Goal: Communication & Community: Answer question/provide support

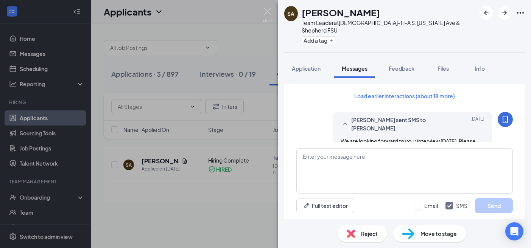
scroll to position [394, 0]
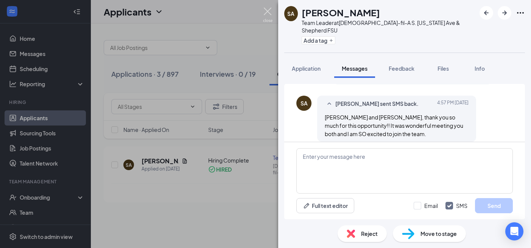
click at [269, 13] on img at bounding box center [267, 15] width 9 height 15
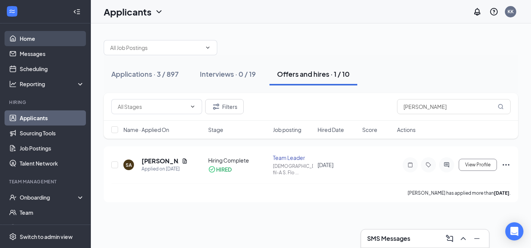
click at [36, 41] on link "Home" at bounding box center [52, 38] width 65 height 15
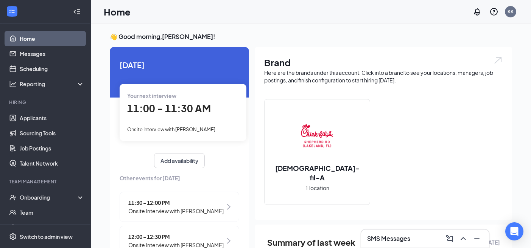
click at [383, 239] on h3 "SMS Messages" at bounding box center [388, 238] width 43 height 8
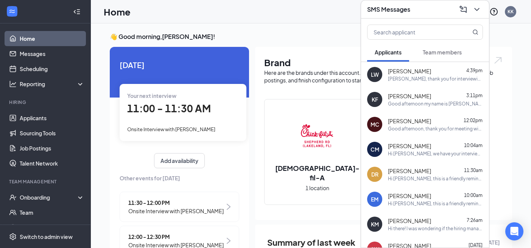
click at [428, 60] on button "Team members" at bounding box center [442, 52] width 54 height 19
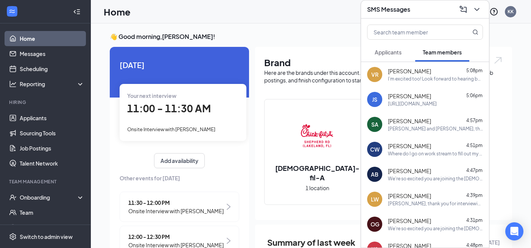
click at [418, 123] on span "[PERSON_NAME]" at bounding box center [409, 121] width 43 height 8
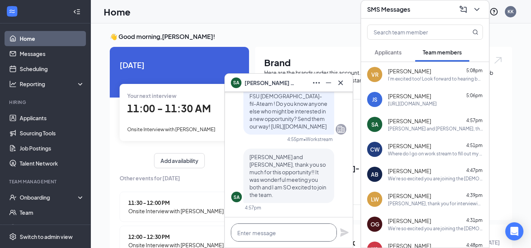
click at [281, 234] on textarea at bounding box center [284, 233] width 106 height 18
type textarea "It is our pleasure!!"
click at [340, 228] on icon "Plane" at bounding box center [344, 232] width 9 height 9
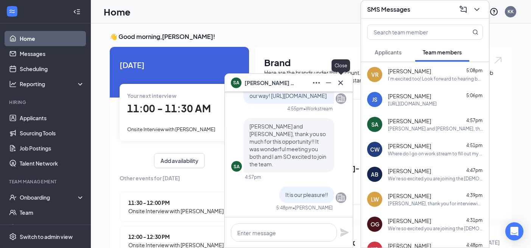
click at [344, 82] on icon "Cross" at bounding box center [340, 82] width 9 height 9
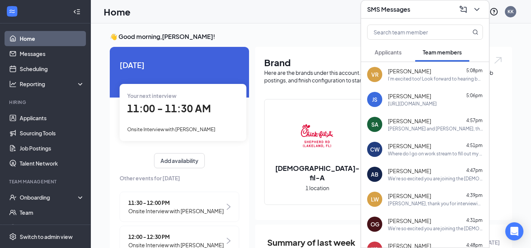
click at [445, 184] on div "AB [PERSON_NAME] 4:47pm We're so excited you are joining the [DEMOGRAPHIC_DATA]…" at bounding box center [425, 174] width 128 height 25
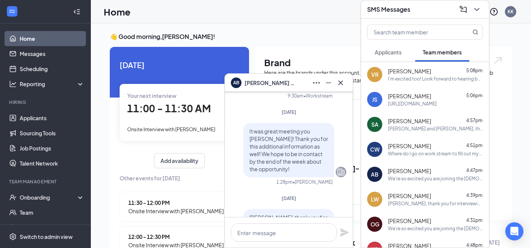
scroll to position [-207, 0]
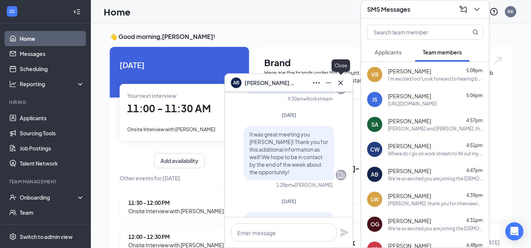
click at [339, 79] on icon "Cross" at bounding box center [340, 82] width 9 height 9
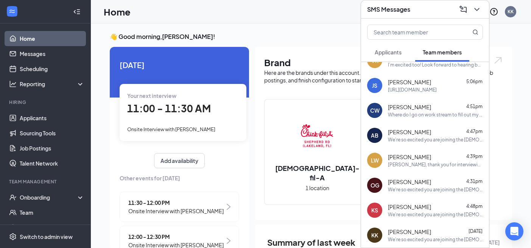
scroll to position [0, 0]
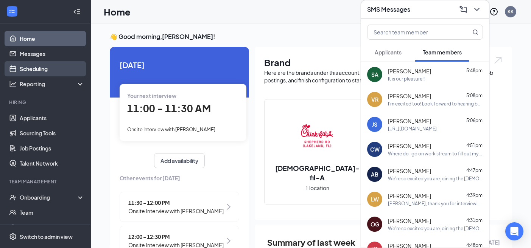
click at [44, 69] on link "Scheduling" at bounding box center [52, 68] width 65 height 15
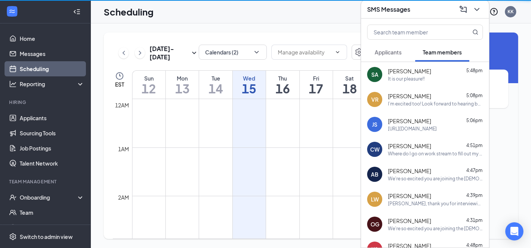
scroll to position [372, 0]
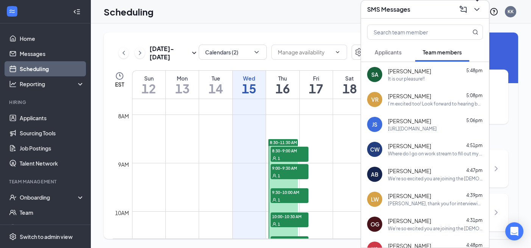
click at [478, 11] on icon "ChevronDown" at bounding box center [476, 9] width 9 height 9
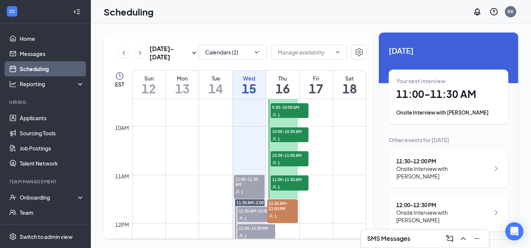
scroll to position [464, 0]
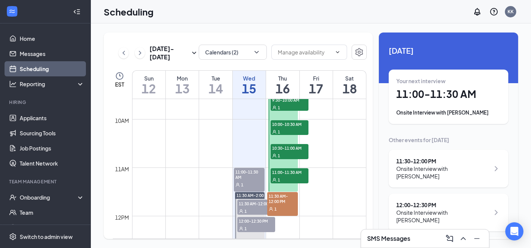
click at [255, 180] on span "11:00-11:30 AM" at bounding box center [249, 174] width 31 height 13
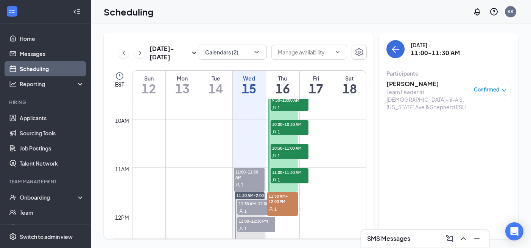
click at [423, 86] on h3 "[PERSON_NAME]" at bounding box center [425, 84] width 79 height 8
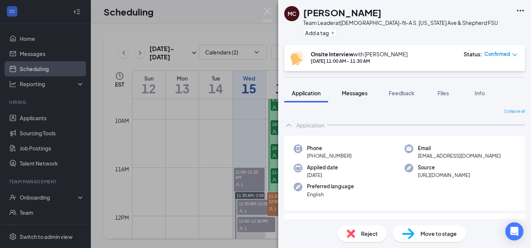
click at [350, 93] on span "Messages" at bounding box center [355, 93] width 26 height 7
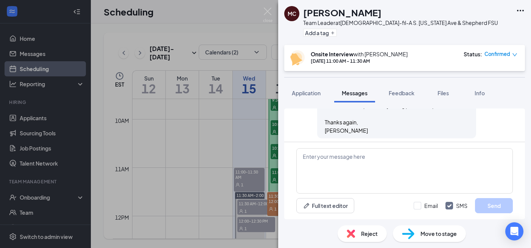
scroll to position [523, 0]
click at [269, 14] on img at bounding box center [267, 15] width 9 height 15
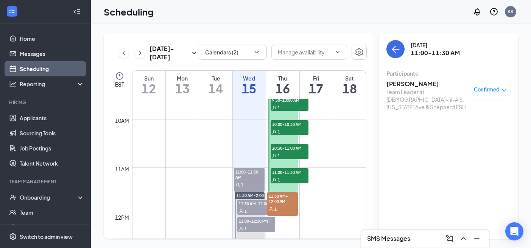
click at [255, 229] on div "1" at bounding box center [256, 229] width 38 height 8
click at [404, 85] on h3 "[PERSON_NAME]" at bounding box center [425, 84] width 79 height 8
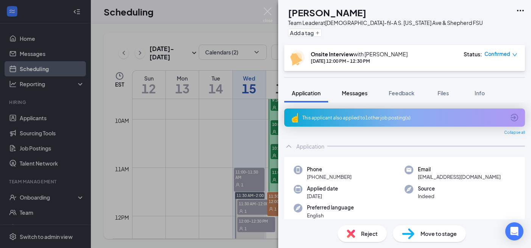
click at [357, 94] on span "Messages" at bounding box center [355, 93] width 26 height 7
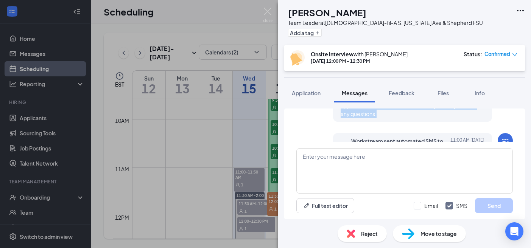
scroll to position [348, 0]
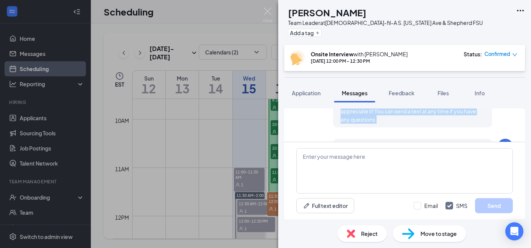
drag, startPoint x: 342, startPoint y: 126, endPoint x: 396, endPoint y: 124, distance: 54.5
click at [396, 124] on div "[PERSON_NAME] sent SMS to [PERSON_NAME]. [DATE] We are looking forward to your …" at bounding box center [412, 76] width 159 height 104
copy span "We are looking forward to your interview [DATE]. Please meet us at the [GEOGRAP…"
click at [266, 11] on img at bounding box center [267, 15] width 9 height 15
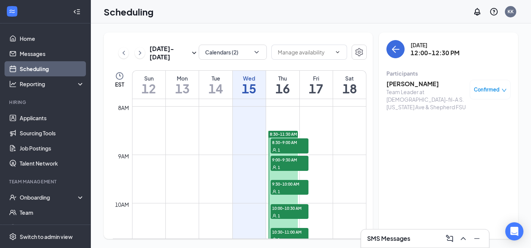
scroll to position [368, 0]
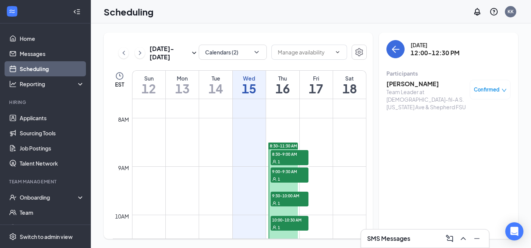
click at [285, 158] on div "1" at bounding box center [289, 162] width 38 height 8
click at [406, 84] on h3 "[PERSON_NAME]" at bounding box center [425, 84] width 79 height 8
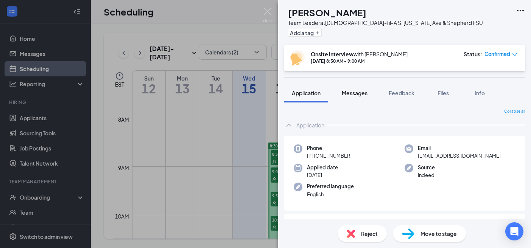
click at [352, 92] on span "Messages" at bounding box center [355, 93] width 26 height 7
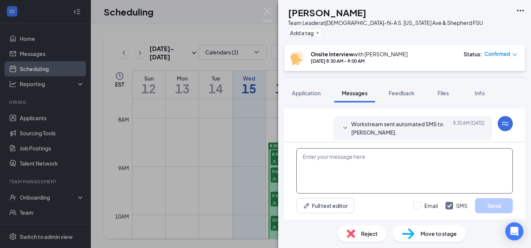
click at [333, 167] on textarea at bounding box center [404, 170] width 216 height 45
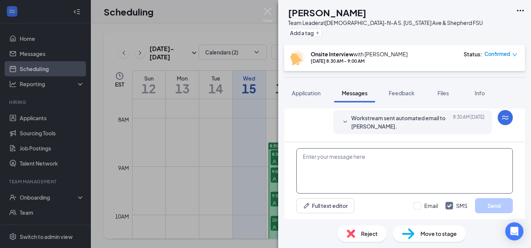
paste textarea "We are looking forward to your interview [DATE]. Please meet us at the [GEOGRAP…"
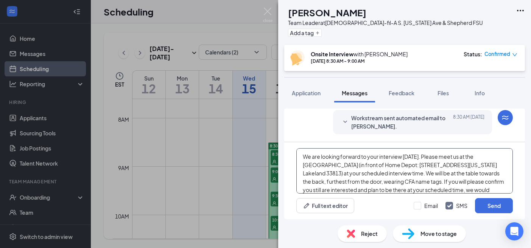
scroll to position [8, 0]
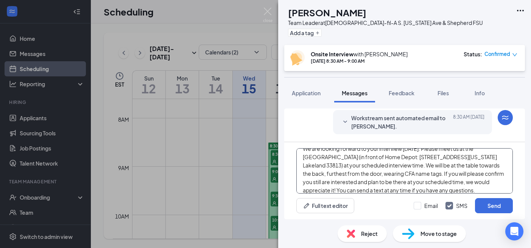
type textarea "We are looking forward to your interview [DATE]. Please meet us at the [GEOGRAP…"
click at [346, 122] on icon "SmallChevronDown" at bounding box center [344, 122] width 9 height 9
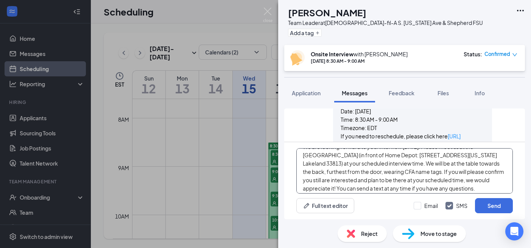
scroll to position [13, 0]
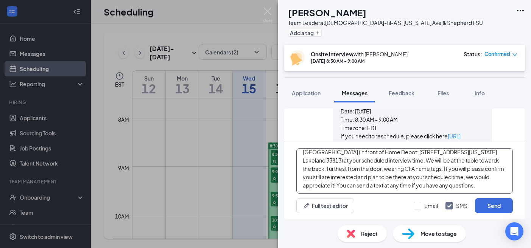
click at [449, 185] on textarea "We are looking forward to your interview [DATE]. Please meet us at the [GEOGRAP…" at bounding box center [404, 170] width 216 height 45
click at [420, 206] on input "Email" at bounding box center [425, 206] width 24 height 8
click at [420, 205] on input "Email" at bounding box center [425, 206] width 24 height 8
checkbox input "false"
click at [341, 185] on textarea "We are looking forward to your interview [DATE]. Please meet us at the [GEOGRAP…" at bounding box center [404, 170] width 216 height 45
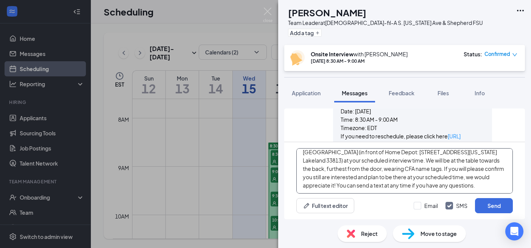
click at [351, 187] on textarea "We are looking forward to your interview [DATE]. Please meet us at the [GEOGRAP…" at bounding box center [404, 170] width 216 height 45
click at [460, 182] on textarea "We are looking forward to your interview [DATE]. Please meet us at the [GEOGRAP…" at bounding box center [404, 170] width 216 height 45
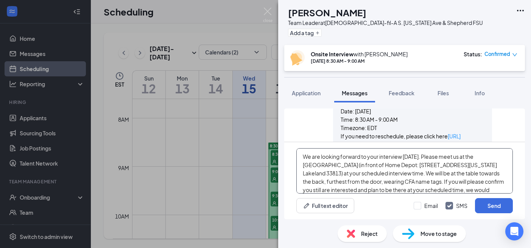
drag, startPoint x: 461, startPoint y: 185, endPoint x: 242, endPoint y: 123, distance: 226.8
click at [243, 124] on div "[PERSON_NAME] Team Leader at [DEMOGRAPHIC_DATA]-fil-A S. [US_STATE] Ave & Sheph…" at bounding box center [265, 124] width 531 height 248
type textarea "We are looking forward to your interview [DATE]. Please meet us at the [GEOGRAP…"
click at [500, 208] on button "Send" at bounding box center [494, 205] width 38 height 15
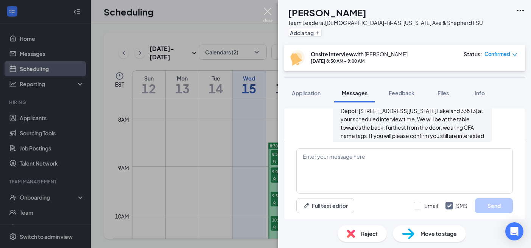
scroll to position [523, 0]
click at [267, 11] on img at bounding box center [267, 15] width 9 height 15
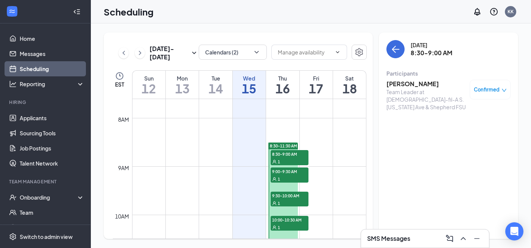
click at [287, 178] on div "1" at bounding box center [289, 179] width 38 height 8
click at [404, 83] on h3 "[PERSON_NAME]" at bounding box center [425, 84] width 79 height 8
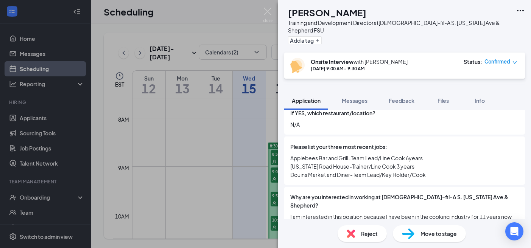
scroll to position [301, 0]
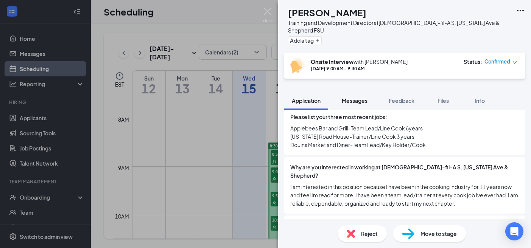
click at [359, 97] on span "Messages" at bounding box center [355, 100] width 26 height 7
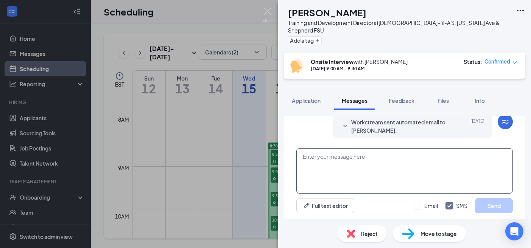
click at [357, 159] on textarea at bounding box center [404, 170] width 216 height 45
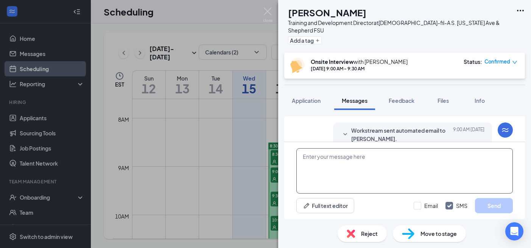
scroll to position [319, 0]
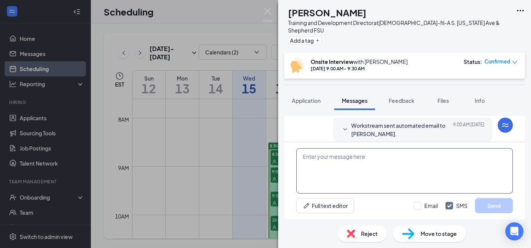
paste textarea "We are looking forward to your interview [DATE]. Please meet us at the [GEOGRAP…"
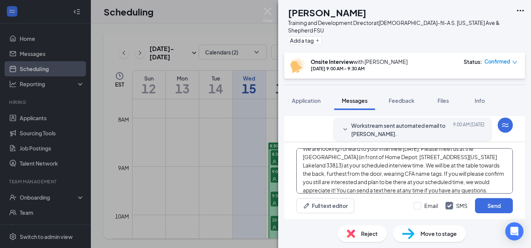
scroll to position [0, 0]
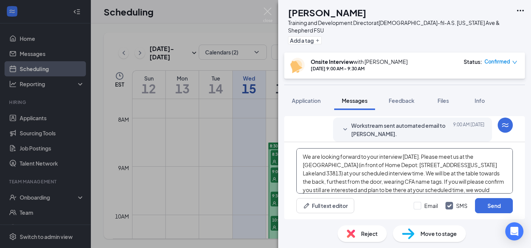
click at [429, 157] on textarea "We are looking forward to your interview [DATE]. Please meet us at the [GEOGRAP…" at bounding box center [404, 170] width 216 height 45
type textarea "We are looking forward to your interview [DATE]. Please meet us at the [GEOGRAP…"
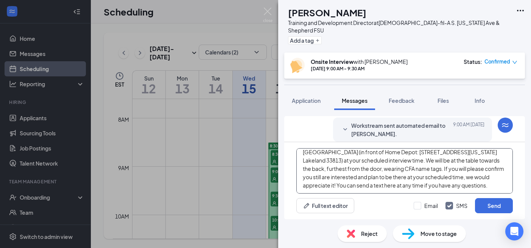
drag, startPoint x: 302, startPoint y: 156, endPoint x: 426, endPoint y: 233, distance: 145.8
click at [426, 233] on div "AB [PERSON_NAME] Training and Development Director at [DEMOGRAPHIC_DATA]-fil-A …" at bounding box center [404, 124] width 253 height 248
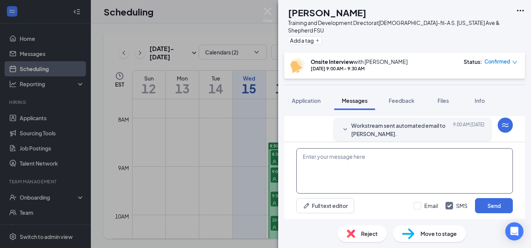
scroll to position [0, 0]
paste textarea "We are looking forward to your interview [DATE]. We wanted to let you know we h…"
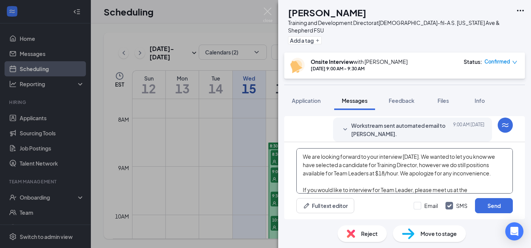
scroll to position [4, 0]
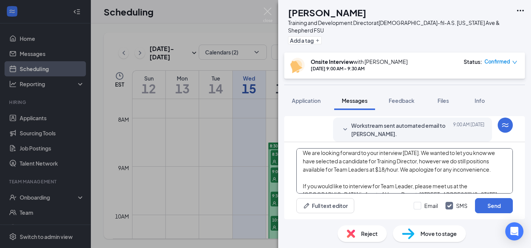
drag, startPoint x: 339, startPoint y: 163, endPoint x: 314, endPoint y: 162, distance: 24.2
click at [314, 162] on textarea "We are looking forward to your interview [DATE]. We wanted to let you know we h…" at bounding box center [404, 170] width 216 height 45
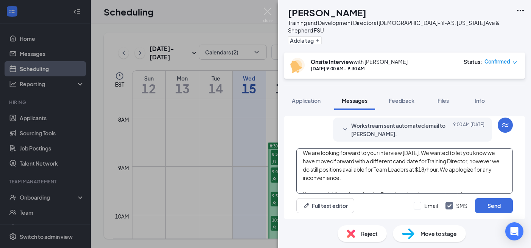
click at [355, 166] on textarea "We are looking forward to your interview [DATE]. We wanted to let you know we h…" at bounding box center [404, 170] width 216 height 45
click at [357, 178] on textarea "We are looking forward to your interview [DATE]. We wanted to let you know we h…" at bounding box center [404, 170] width 216 height 45
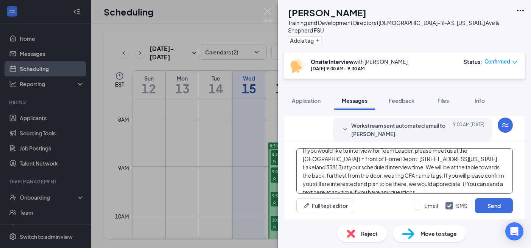
scroll to position [54, 0]
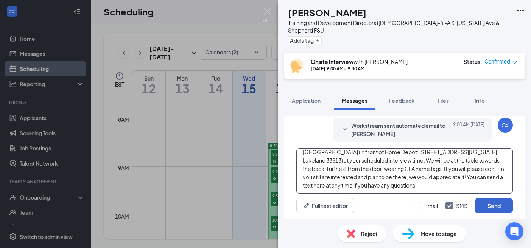
type textarea "We are looking forward to your interview [DATE]. We wanted to let you know we h…"
click at [481, 204] on button "Send" at bounding box center [494, 205] width 38 height 15
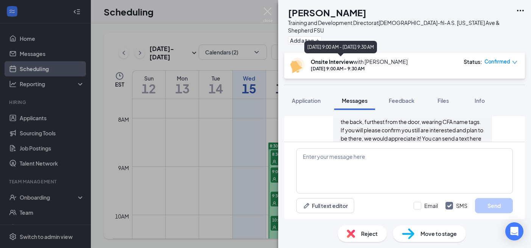
scroll to position [468, 0]
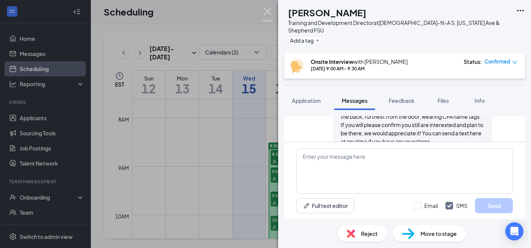
click at [266, 16] on img at bounding box center [267, 15] width 9 height 15
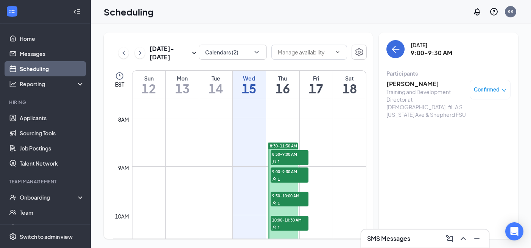
click at [292, 196] on span "9:30-10:00 AM" at bounding box center [289, 196] width 38 height 8
click at [424, 87] on h3 "[PERSON_NAME]" at bounding box center [425, 84] width 79 height 8
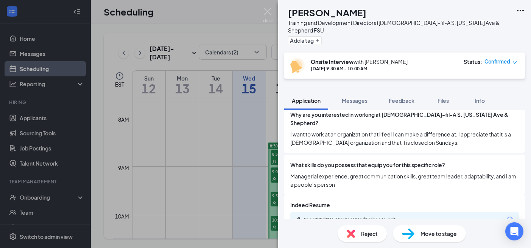
scroll to position [355, 0]
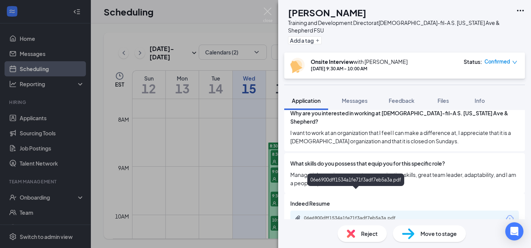
click at [371, 215] on div "06e6900dff1534a1fe71f3adf7eb5a3a.pdf" at bounding box center [357, 218] width 106 height 6
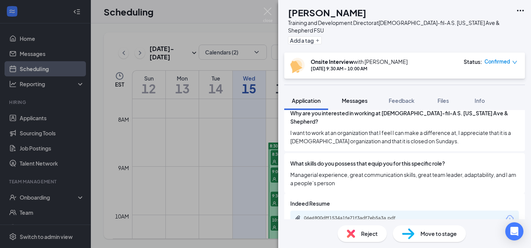
click at [360, 97] on span "Messages" at bounding box center [355, 100] width 26 height 7
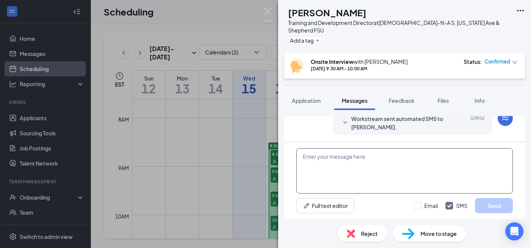
click at [354, 177] on textarea at bounding box center [404, 170] width 216 height 45
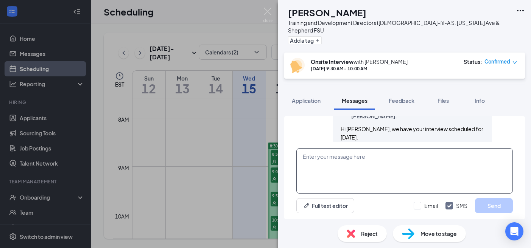
scroll to position [452, 0]
paste textarea "We are looking forward to your interview [DATE]. Please meet us at the [GEOGRAP…"
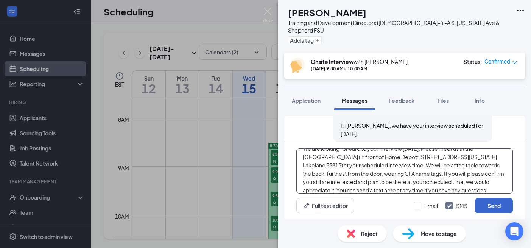
type textarea "We are looking forward to your interview [DATE]. Please meet us at the [GEOGRAP…"
click at [491, 209] on button "Send" at bounding box center [494, 205] width 38 height 15
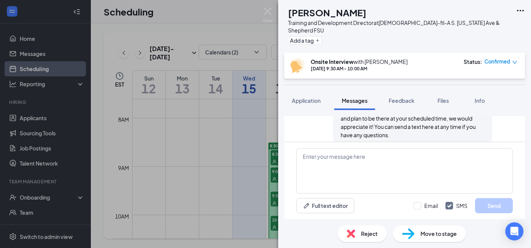
scroll to position [567, 0]
click at [267, 11] on img at bounding box center [267, 15] width 9 height 15
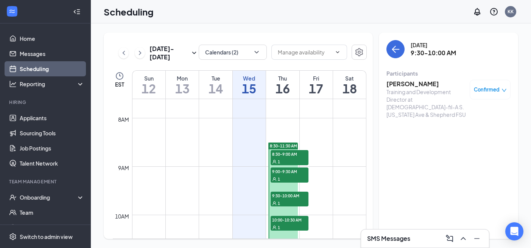
click at [289, 199] on div "1" at bounding box center [289, 203] width 38 height 8
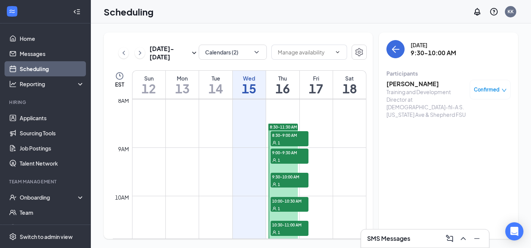
scroll to position [389, 0]
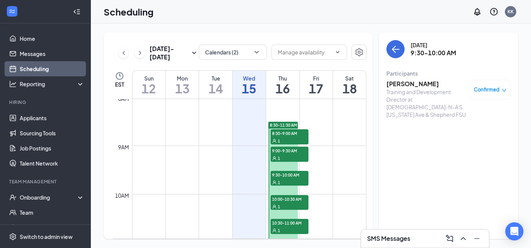
click at [289, 203] on div "1" at bounding box center [289, 207] width 38 height 8
click at [404, 85] on h3 "[PERSON_NAME]" at bounding box center [425, 84] width 79 height 8
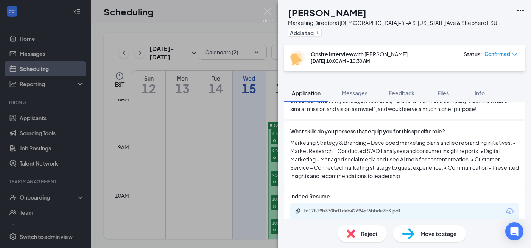
scroll to position [421, 0]
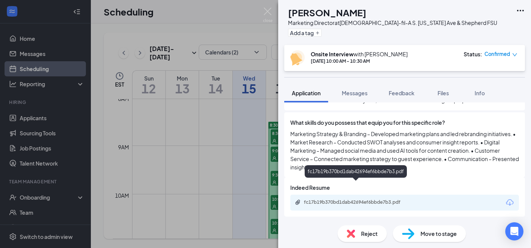
click at [367, 199] on div "fc17b19b370bd1dab42694ef6bbde7b3.pdf" at bounding box center [357, 202] width 106 height 6
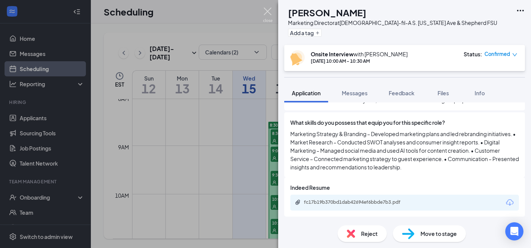
click at [264, 13] on img at bounding box center [267, 15] width 9 height 15
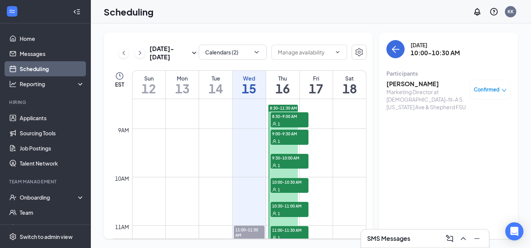
scroll to position [409, 0]
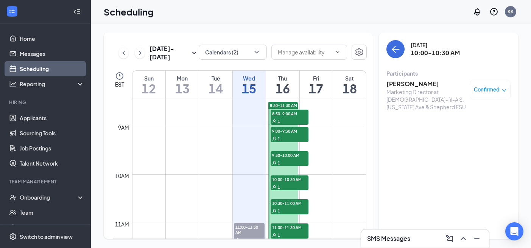
click at [287, 206] on span "10:30-11:00 AM" at bounding box center [289, 203] width 38 height 8
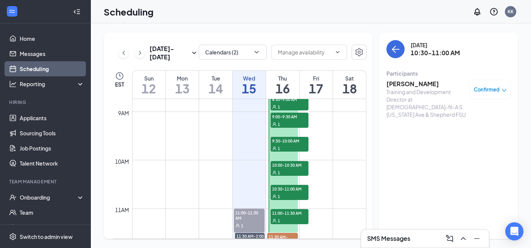
click at [402, 87] on h3 "[PERSON_NAME]" at bounding box center [425, 84] width 79 height 8
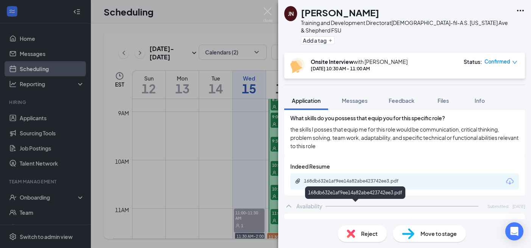
scroll to position [443, 0]
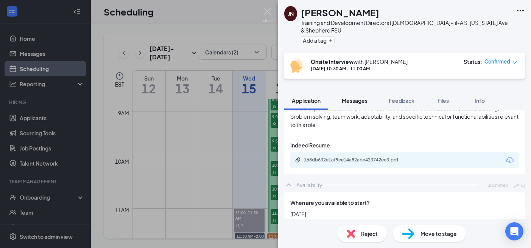
click at [362, 97] on span "Messages" at bounding box center [355, 100] width 26 height 7
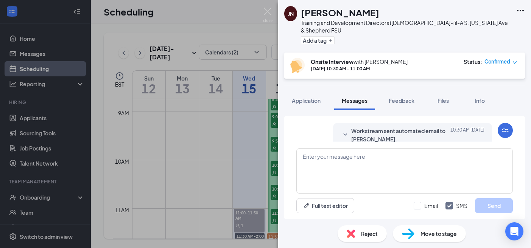
scroll to position [485, 0]
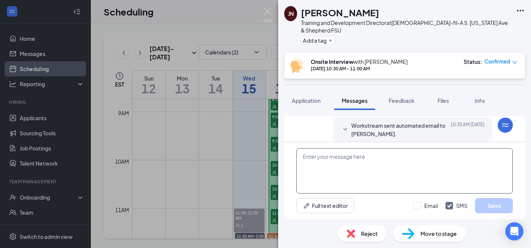
click at [383, 161] on textarea at bounding box center [404, 170] width 216 height 45
paste textarea "We are looking forward to your interview [DATE]. We wanted to let you know we h…"
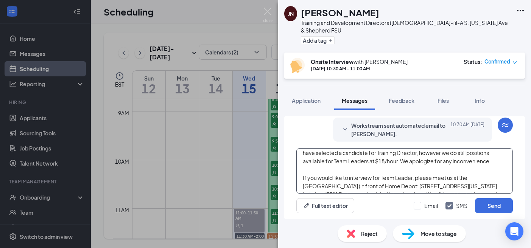
scroll to position [0, 0]
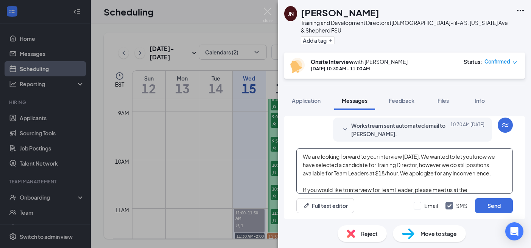
drag, startPoint x: 315, startPoint y: 165, endPoint x: 343, endPoint y: 167, distance: 28.1
click at [343, 167] on textarea "We are looking forward to your interview [DATE]. We wanted to let you know we h…" at bounding box center [404, 170] width 216 height 45
click at [314, 166] on textarea "We are looking forward to your interview [DATE]. We wanted to let you know we h…" at bounding box center [404, 170] width 216 height 45
click at [378, 166] on textarea "We are looking forward to your interview [DATE]. We wanted to let you know we h…" at bounding box center [404, 170] width 216 height 45
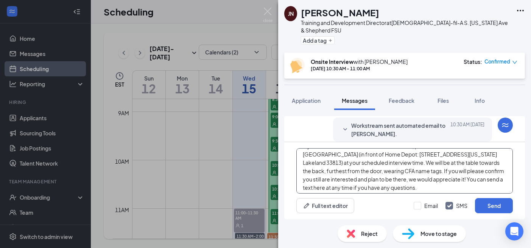
scroll to position [54, 0]
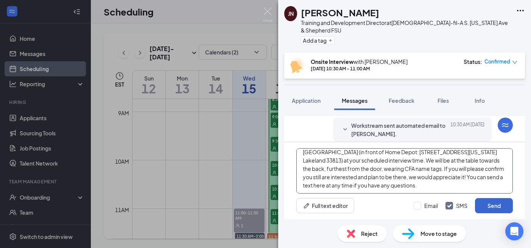
type textarea "We are looking forward to your interview [DATE]. We wanted to let you know we h…"
click at [492, 207] on button "Send" at bounding box center [494, 205] width 38 height 15
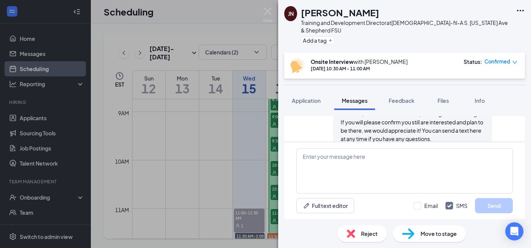
scroll to position [641, 0]
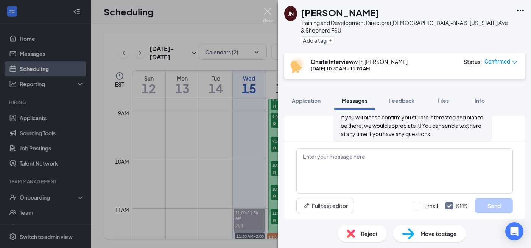
click at [268, 13] on img at bounding box center [267, 15] width 9 height 15
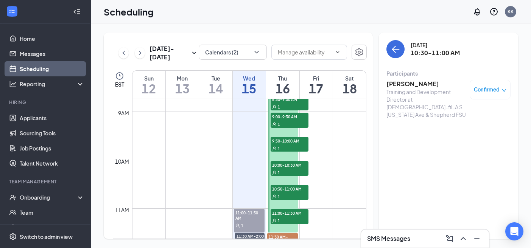
click at [287, 213] on span "11:00-11:30 AM" at bounding box center [289, 213] width 38 height 8
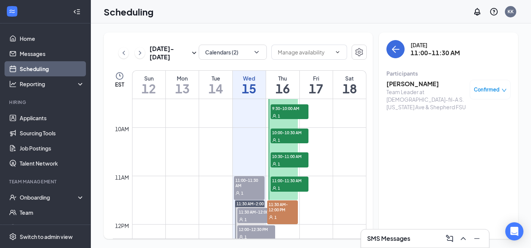
scroll to position [465, 0]
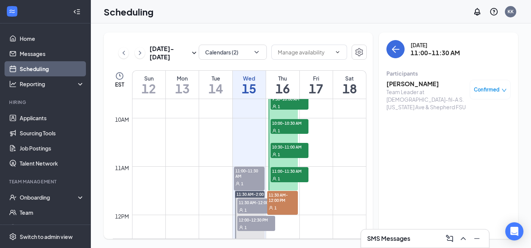
click at [287, 203] on span "11:30 AM-12:00 PM" at bounding box center [282, 197] width 31 height 13
click at [419, 84] on h3 "[PERSON_NAME]" at bounding box center [425, 84] width 79 height 8
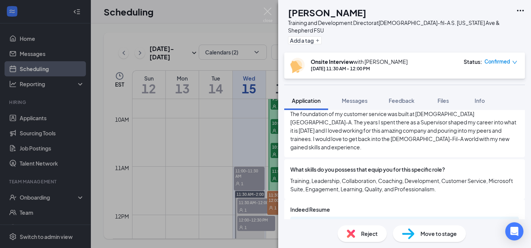
scroll to position [393, 0]
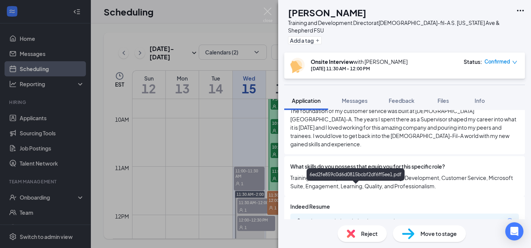
click at [384, 218] on div "6ed2fe859c0d6d0815bcbf2df6ff5ee1.pdf" at bounding box center [357, 221] width 106 height 6
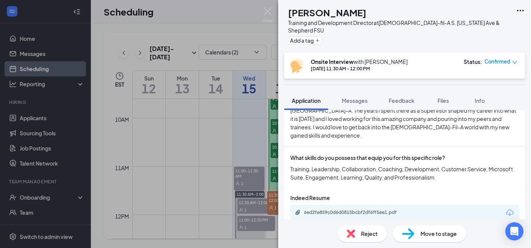
scroll to position [409, 0]
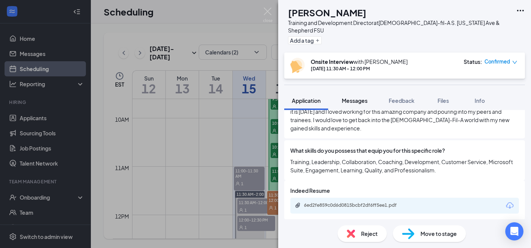
click at [350, 91] on button "Messages" at bounding box center [354, 100] width 41 height 19
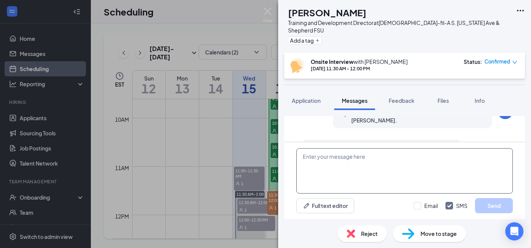
click at [348, 162] on textarea at bounding box center [404, 170] width 216 height 45
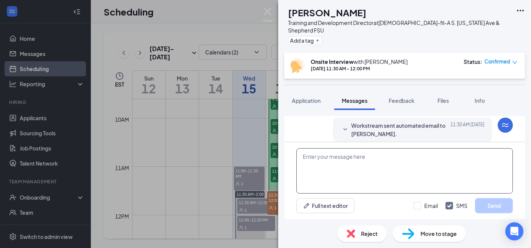
scroll to position [483, 0]
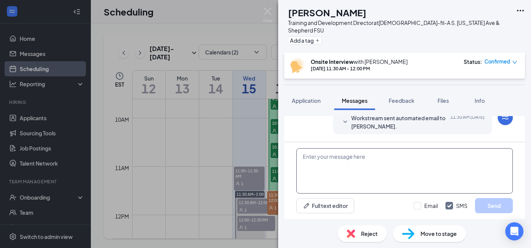
paste textarea "We are looking forward to your interview [DATE]. We wanted to let you know we h…"
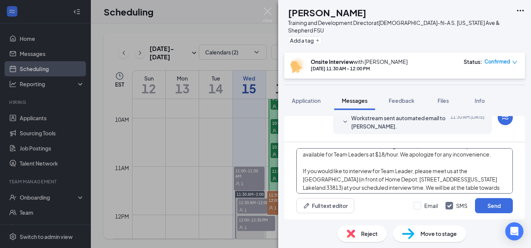
scroll to position [0, 0]
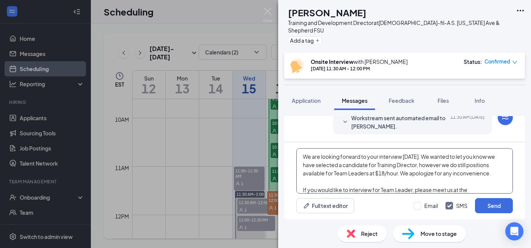
drag, startPoint x: 339, startPoint y: 166, endPoint x: 315, endPoint y: 166, distance: 23.4
click at [315, 166] on textarea "We are looking forward to your interview [DATE]. We wanted to let you know we h…" at bounding box center [404, 170] width 216 height 45
click at [346, 179] on textarea "We are looking forward to your interview [DATE]. We wanted to let you know we h…" at bounding box center [404, 170] width 216 height 45
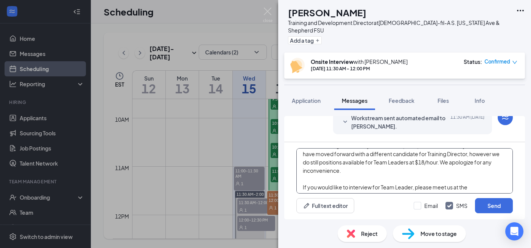
scroll to position [12, 0]
click at [411, 163] on textarea "We are looking forward to your interview [DATE]. We wanted to let you know we h…" at bounding box center [404, 170] width 216 height 45
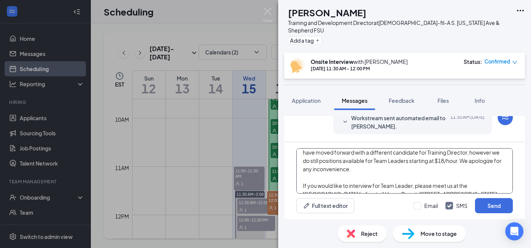
click at [435, 169] on textarea "We are looking forward to your interview [DATE]. We wanted to let you know we h…" at bounding box center [404, 170] width 216 height 45
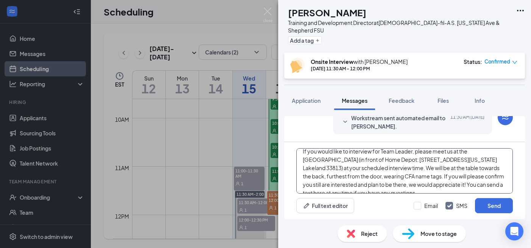
scroll to position [54, 0]
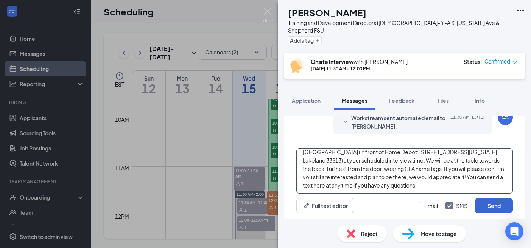
type textarea "We are looking forward to your interview [DATE]. We wanted to let you know we h…"
click at [492, 208] on button "Send" at bounding box center [494, 205] width 38 height 15
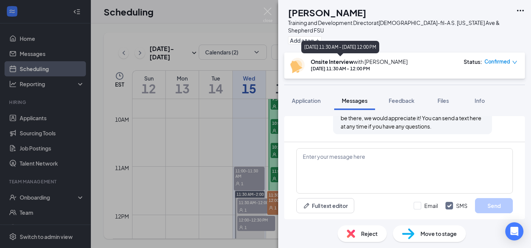
scroll to position [639, 0]
click at [266, 8] on img at bounding box center [267, 15] width 9 height 15
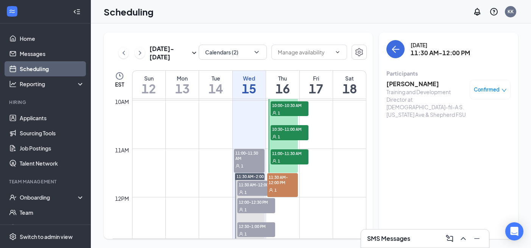
scroll to position [499, 0]
